Goal: Information Seeking & Learning: Learn about a topic

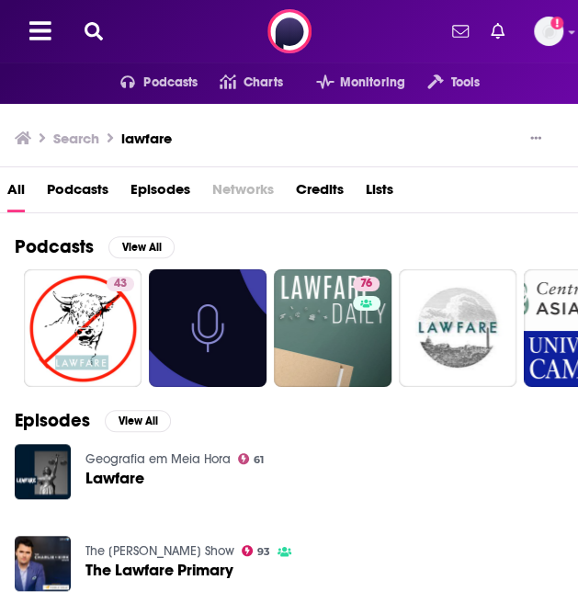
click at [103, 33] on icon at bounding box center [94, 31] width 18 height 18
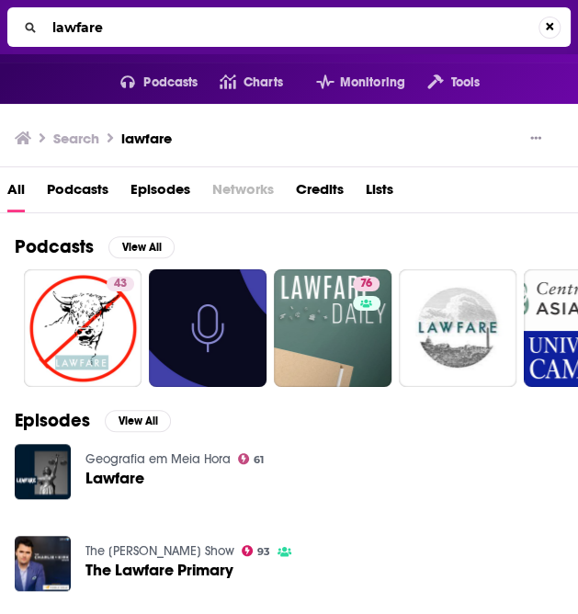
click at [128, 33] on input "lawfare" at bounding box center [292, 27] width 494 height 29
type input "sidewalk talk"
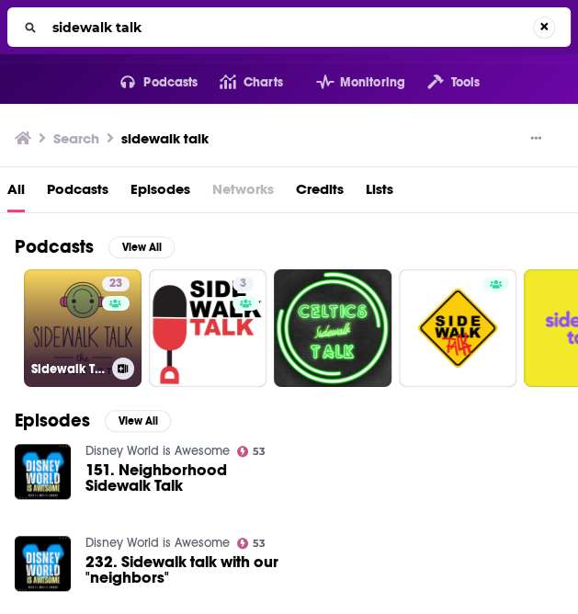
click at [104, 380] on div "Sidewalk Talk" at bounding box center [82, 369] width 103 height 22
